Goal: Task Accomplishment & Management: Use online tool/utility

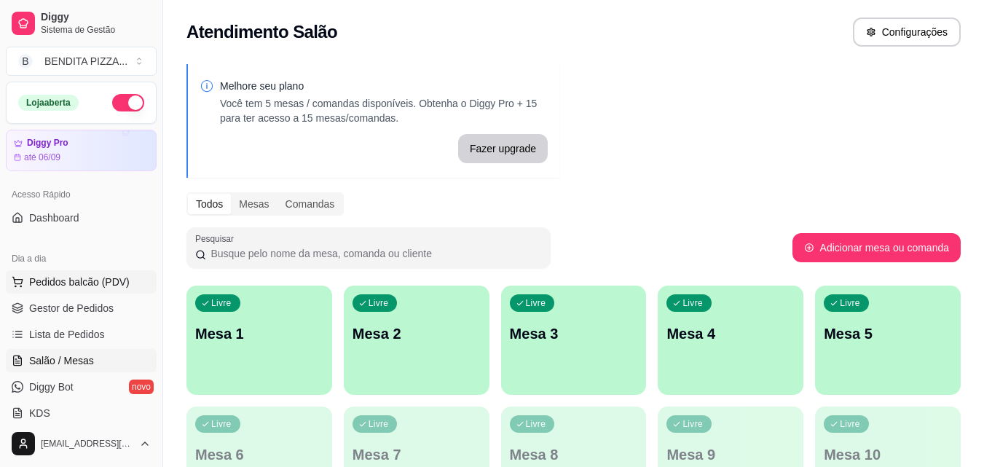
click at [67, 280] on span "Pedidos balcão (PDV)" at bounding box center [79, 282] width 100 height 15
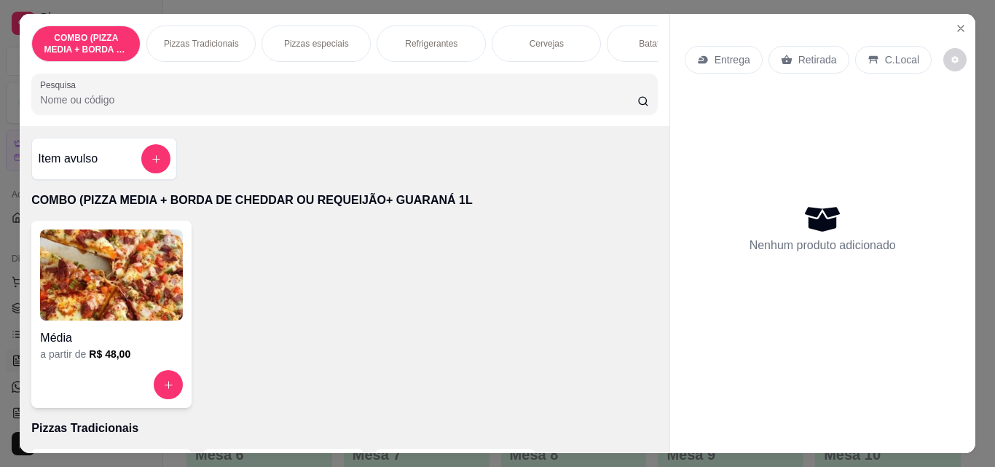
click at [188, 42] on p "Pizzas Tradicionais" at bounding box center [201, 44] width 75 height 12
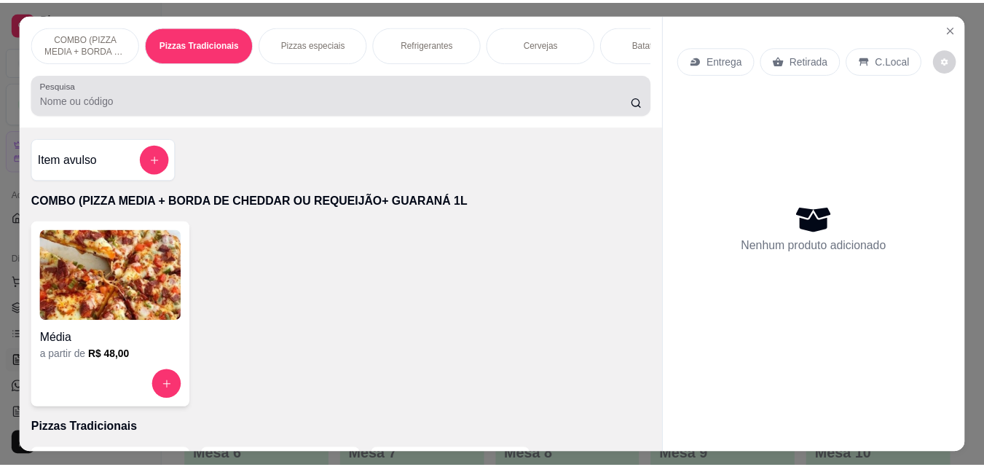
scroll to position [38, 0]
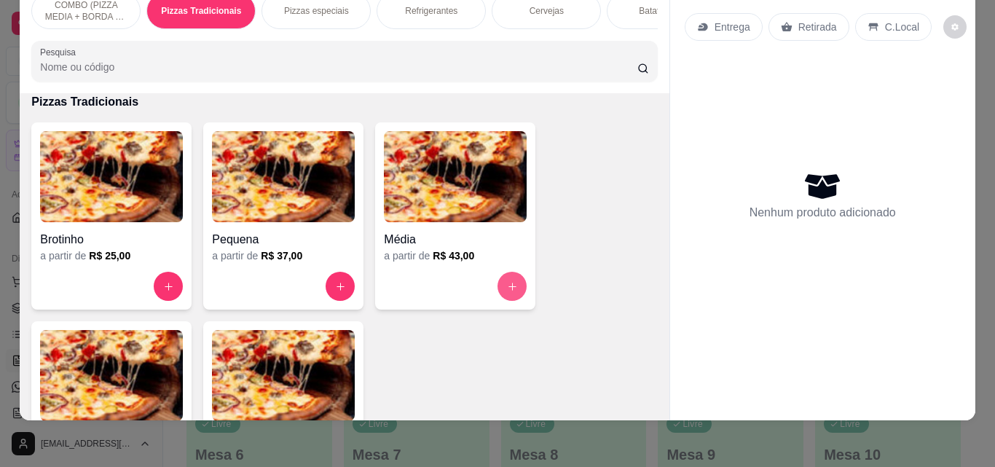
click at [507, 286] on icon "increase-product-quantity" at bounding box center [512, 286] width 11 height 11
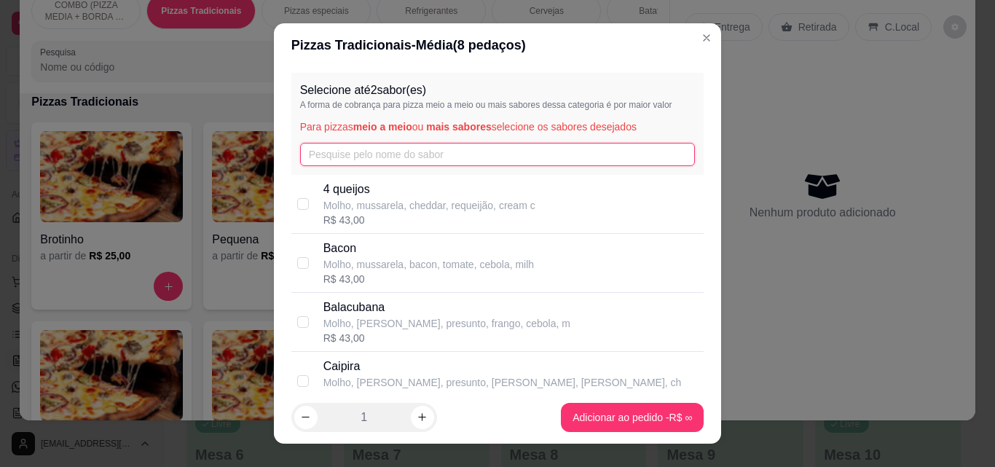
click at [416, 154] on input "text" at bounding box center [497, 154] width 395 height 23
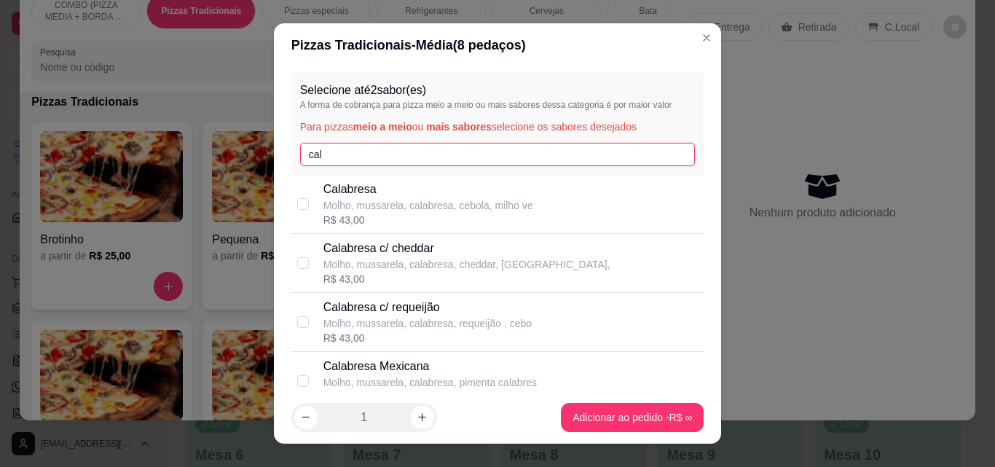
type input "cal"
click at [438, 359] on p "Calabresa Mexicana" at bounding box center [429, 366] width 213 height 17
checkbox input "true"
click at [354, 144] on input "cal" at bounding box center [497, 154] width 395 height 23
type input "c"
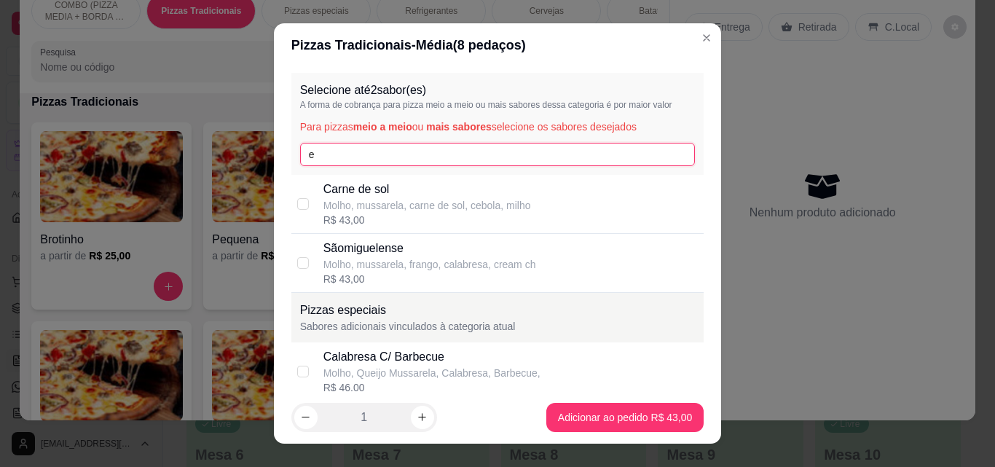
type input "e"
type input "de"
click at [521, 260] on p "Molho, [PERSON_NAME], presunto, [PERSON_NAME], milho ver" at bounding box center [472, 264] width 299 height 15
checkbox input "true"
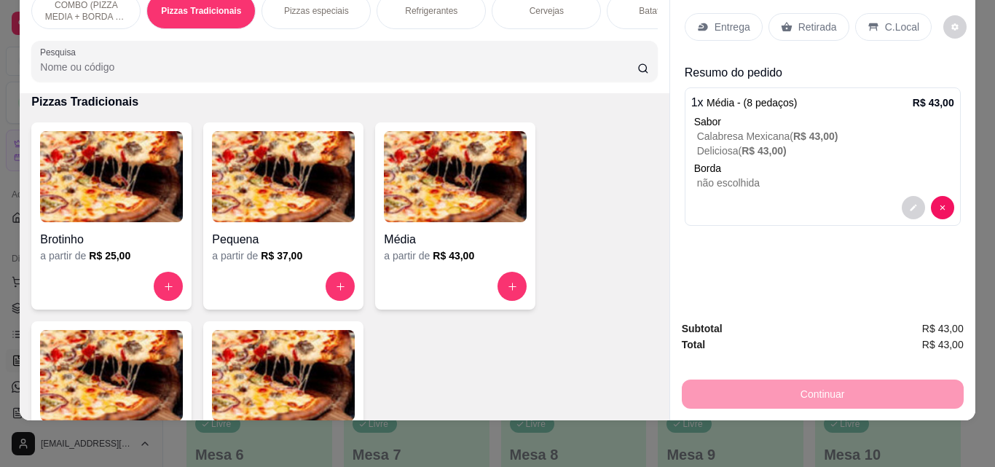
click at [738, 20] on p "Entrega" at bounding box center [732, 27] width 36 height 15
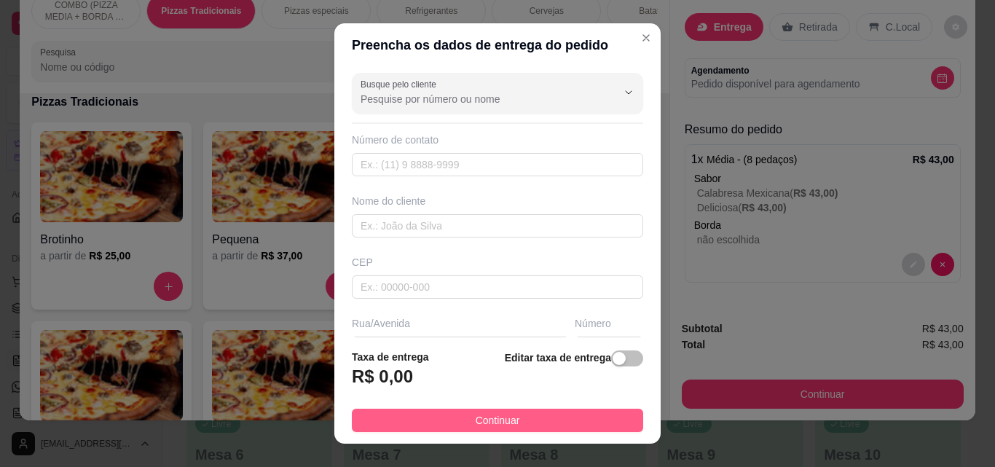
click at [539, 422] on button "Continuar" at bounding box center [497, 419] width 291 height 23
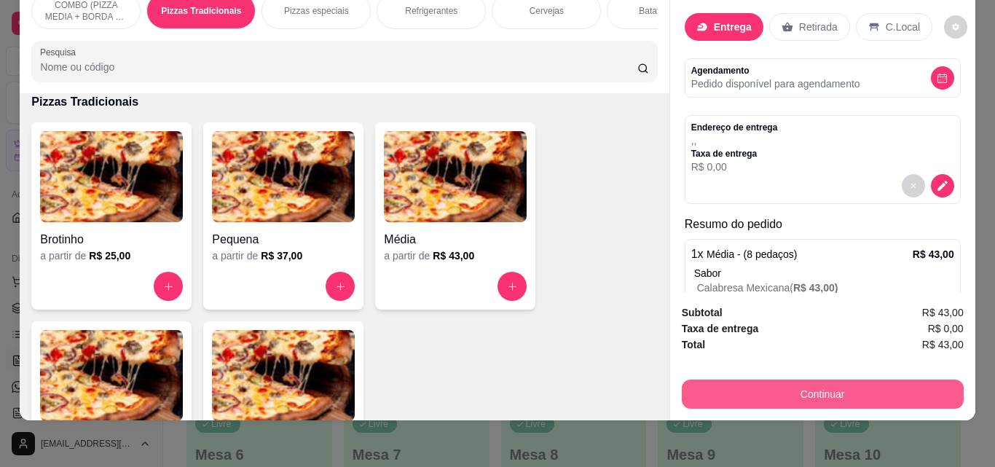
click at [801, 392] on button "Continuar" at bounding box center [823, 393] width 282 height 29
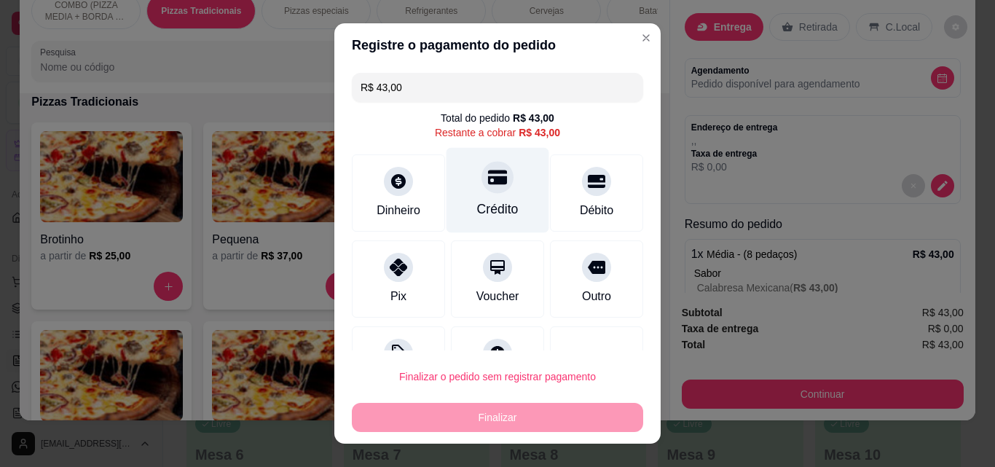
click at [486, 210] on div "Crédito" at bounding box center [498, 209] width 42 height 19
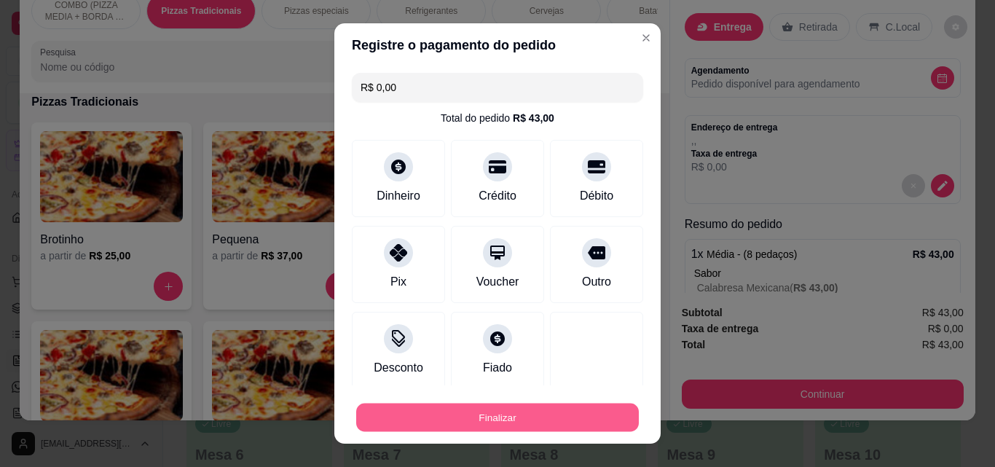
click at [532, 420] on button "Finalizar" at bounding box center [497, 417] width 283 height 28
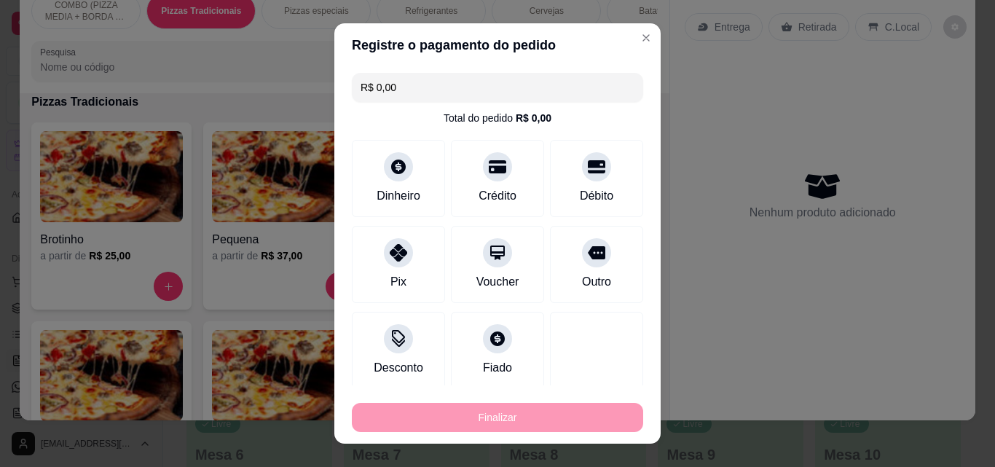
type input "-R$ 43,00"
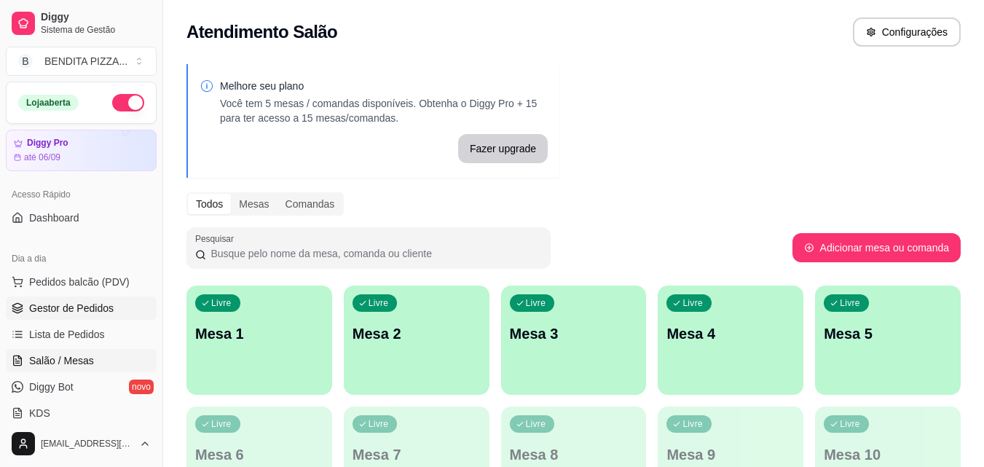
click at [84, 317] on link "Gestor de Pedidos" at bounding box center [81, 307] width 151 height 23
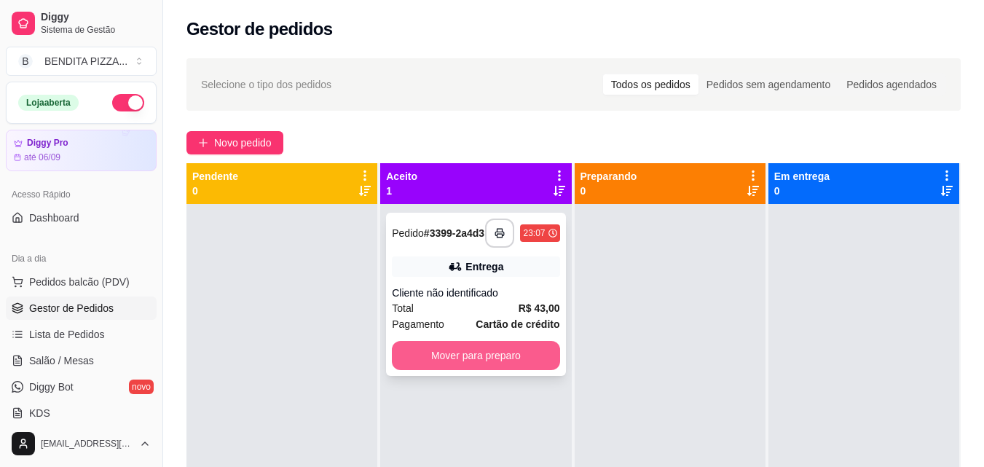
click at [491, 347] on button "Mover para preparo" at bounding box center [475, 355] width 167 height 29
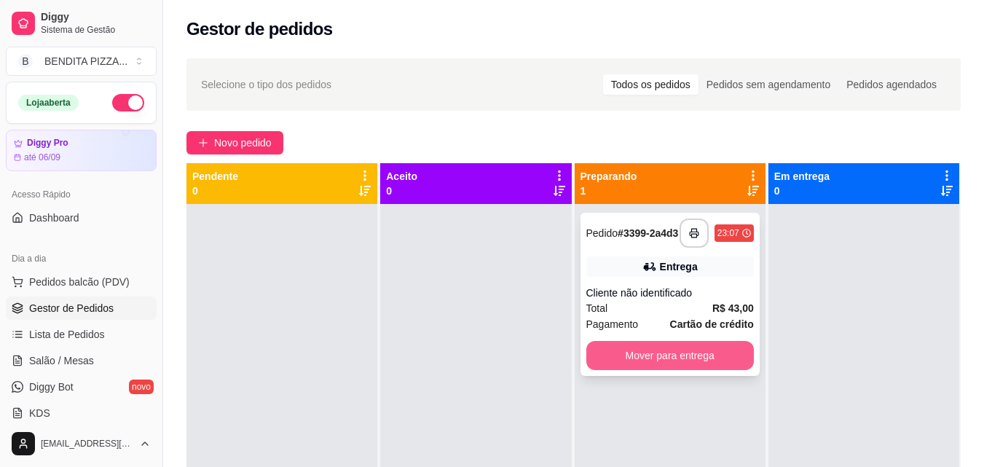
click at [641, 368] on button "Mover para entrega" at bounding box center [669, 355] width 167 height 29
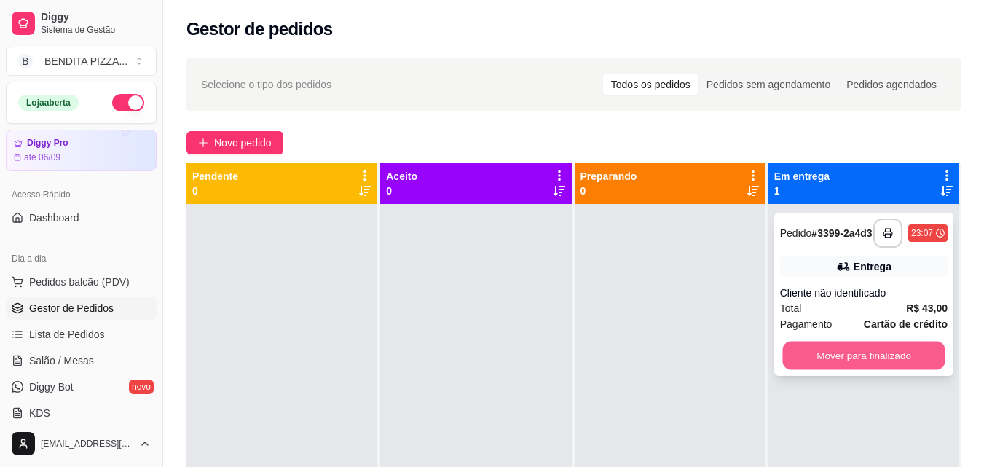
click at [907, 361] on button "Mover para finalizado" at bounding box center [863, 355] width 162 height 28
